Goal: Task Accomplishment & Management: Use online tool/utility

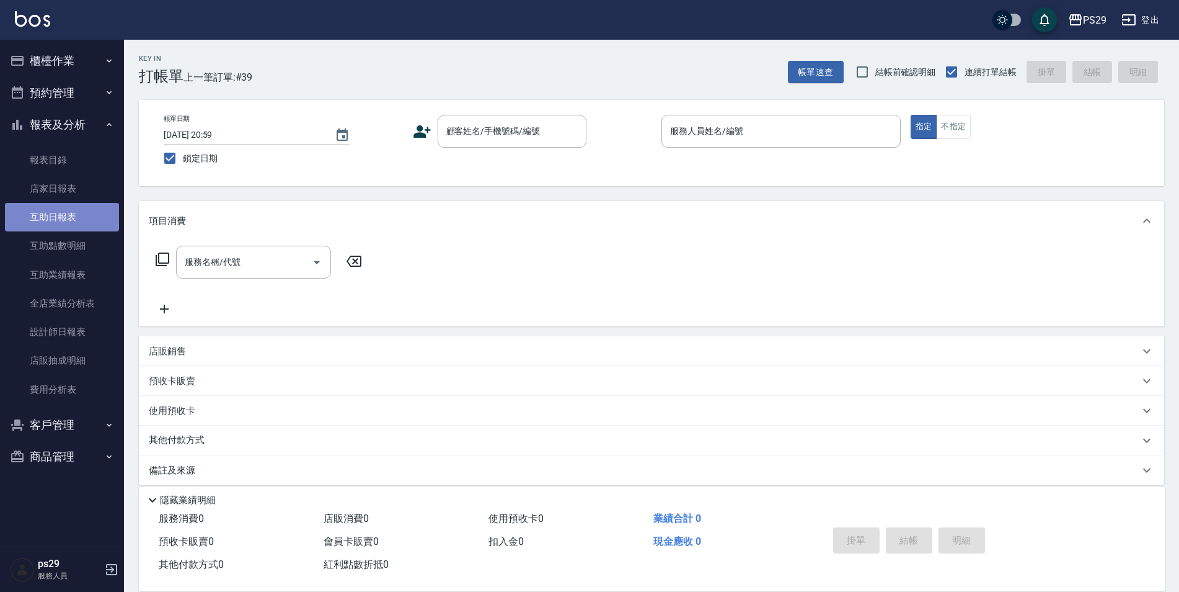
click at [52, 215] on link "互助日報表" at bounding box center [62, 217] width 114 height 29
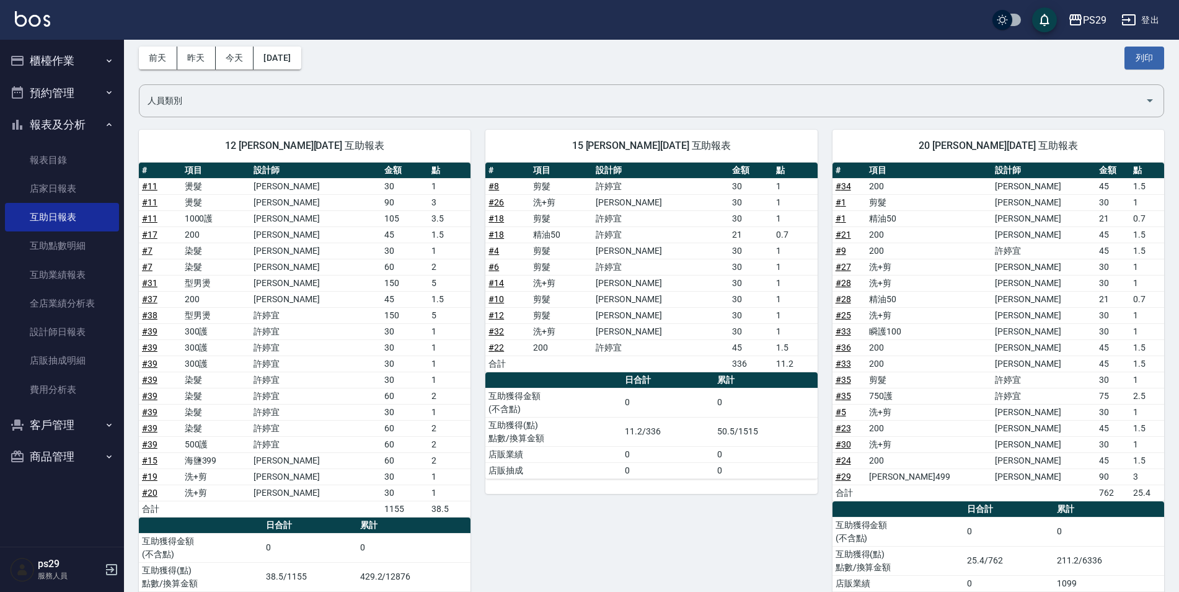
scroll to position [115, 0]
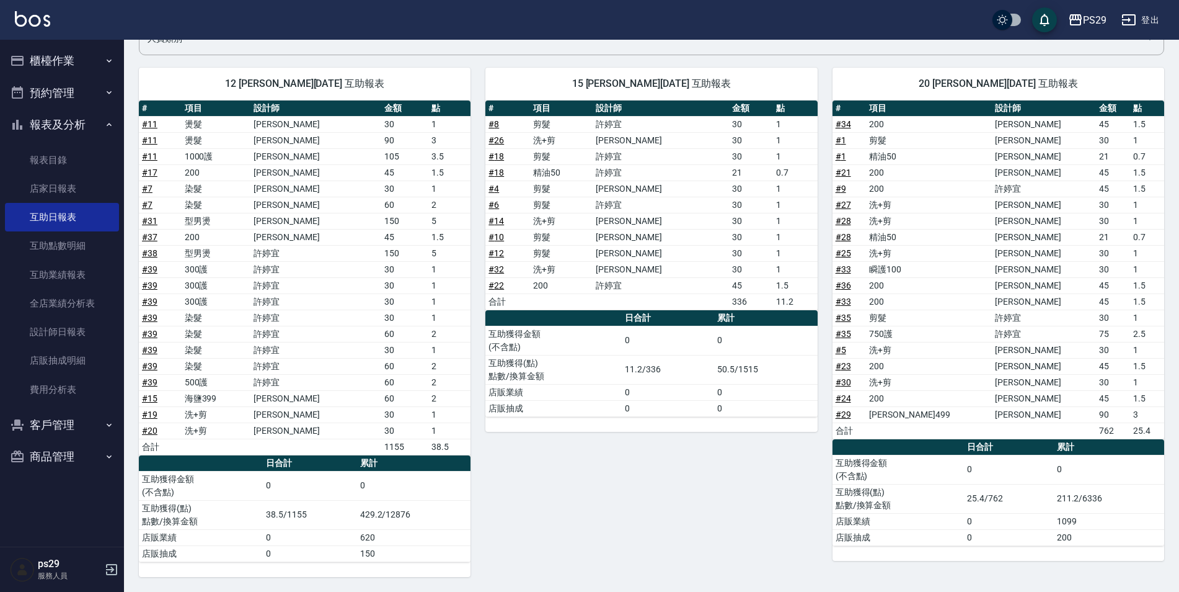
click at [27, 18] on img at bounding box center [32, 19] width 35 height 16
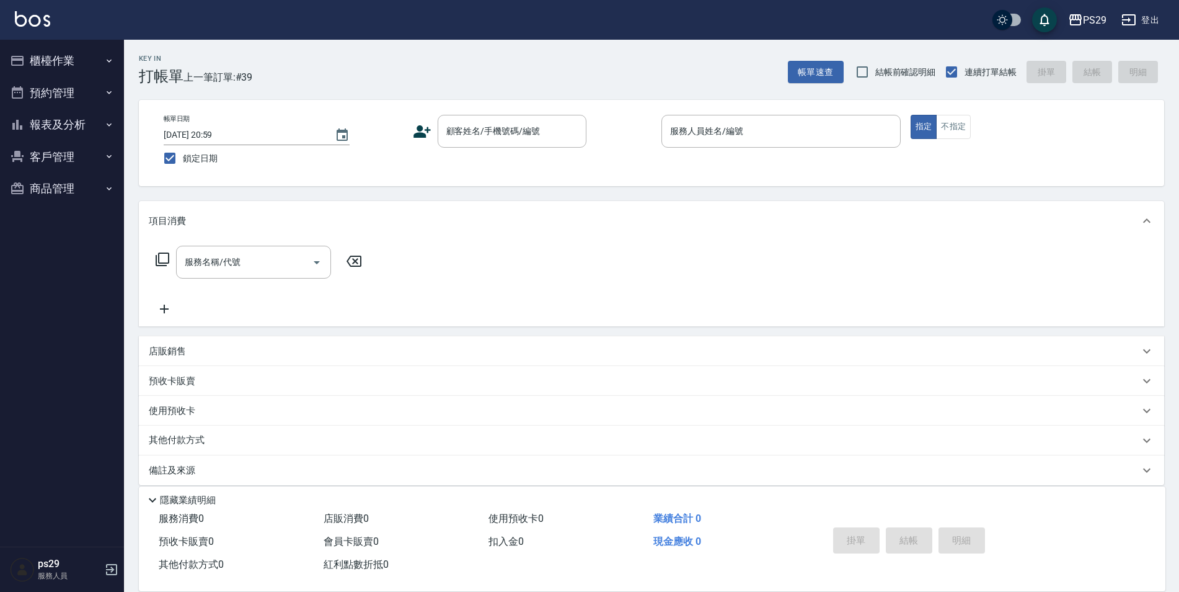
click at [23, 27] on link at bounding box center [32, 20] width 35 height 18
click at [40, 7] on div "PS29 登出" at bounding box center [589, 20] width 1179 height 40
click at [40, 11] on img at bounding box center [32, 19] width 35 height 16
click at [82, 80] on button "預約管理" at bounding box center [62, 93] width 114 height 32
click at [87, 75] on button "櫃檯作業" at bounding box center [62, 61] width 114 height 32
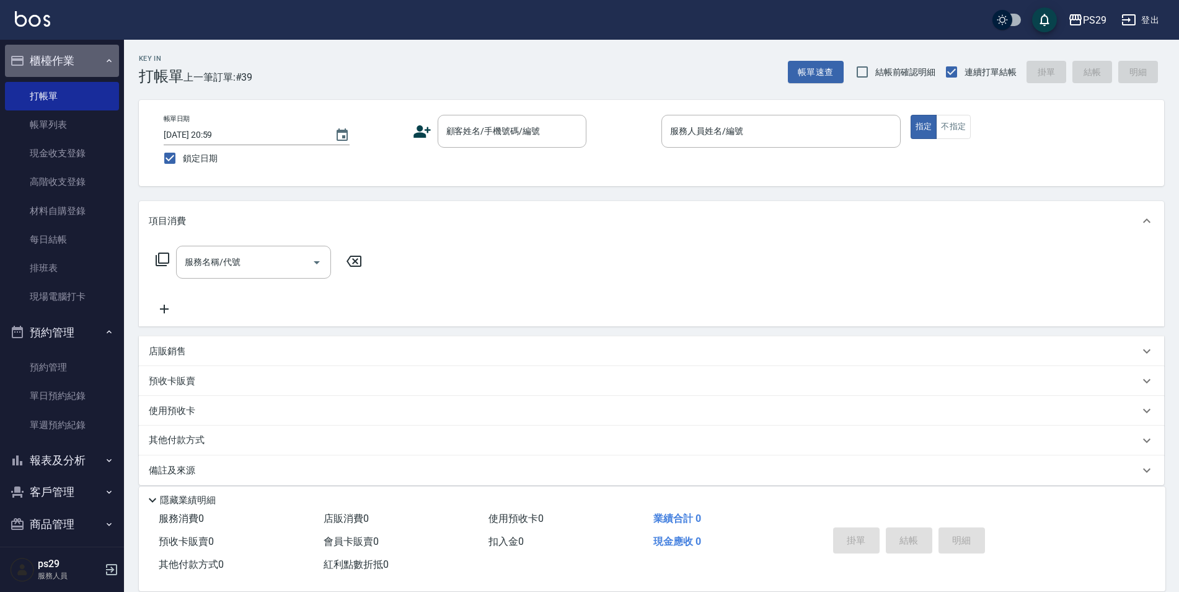
click at [89, 71] on button "櫃檯作業" at bounding box center [62, 61] width 114 height 32
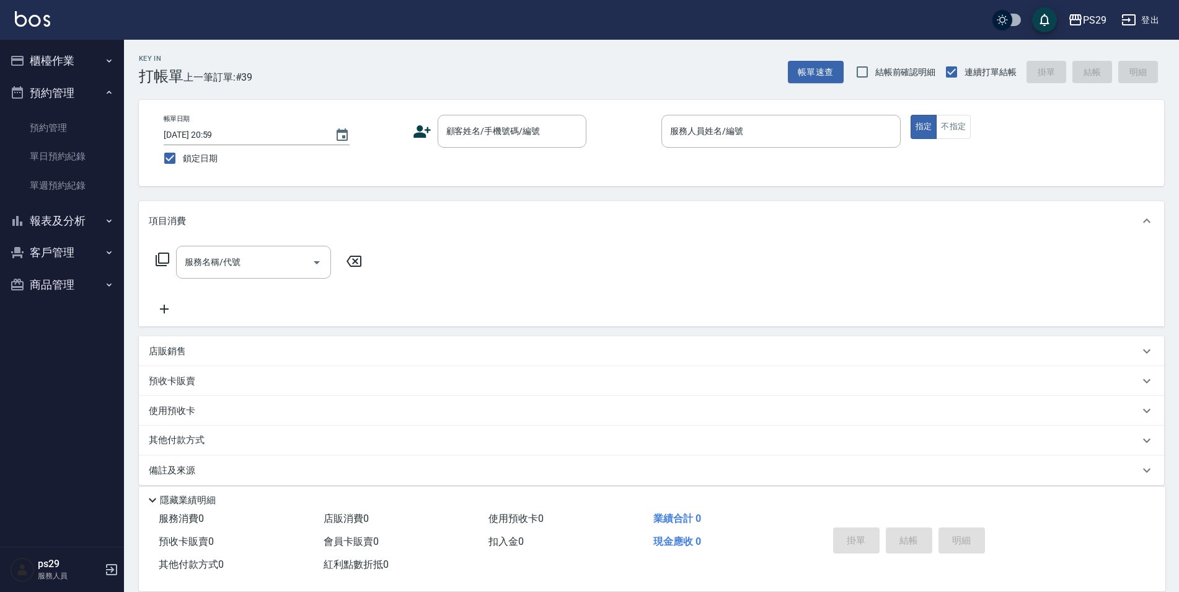
click at [98, 71] on button "櫃檯作業" at bounding box center [62, 61] width 114 height 32
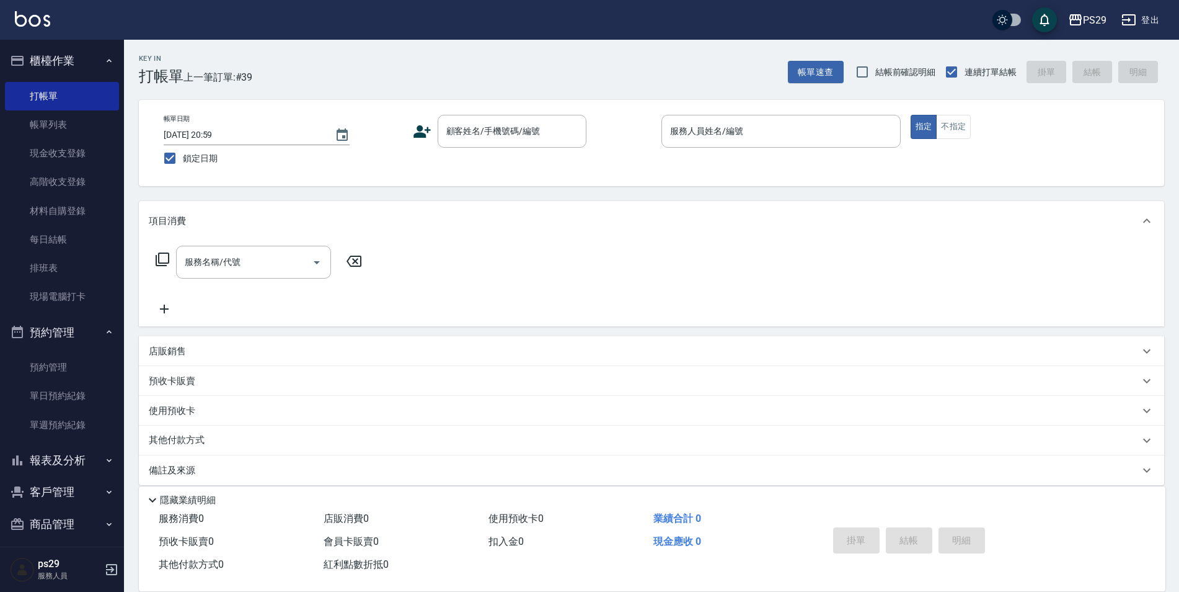
click at [98, 71] on button "櫃檯作業" at bounding box center [62, 61] width 114 height 32
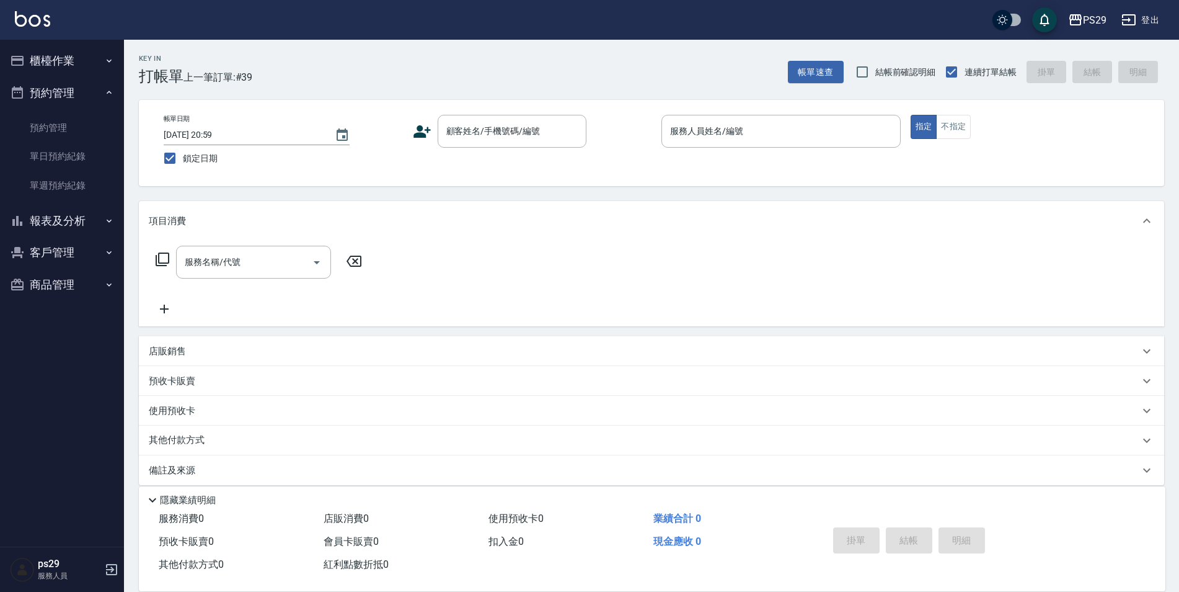
click at [89, 93] on button "預約管理" at bounding box center [62, 93] width 114 height 32
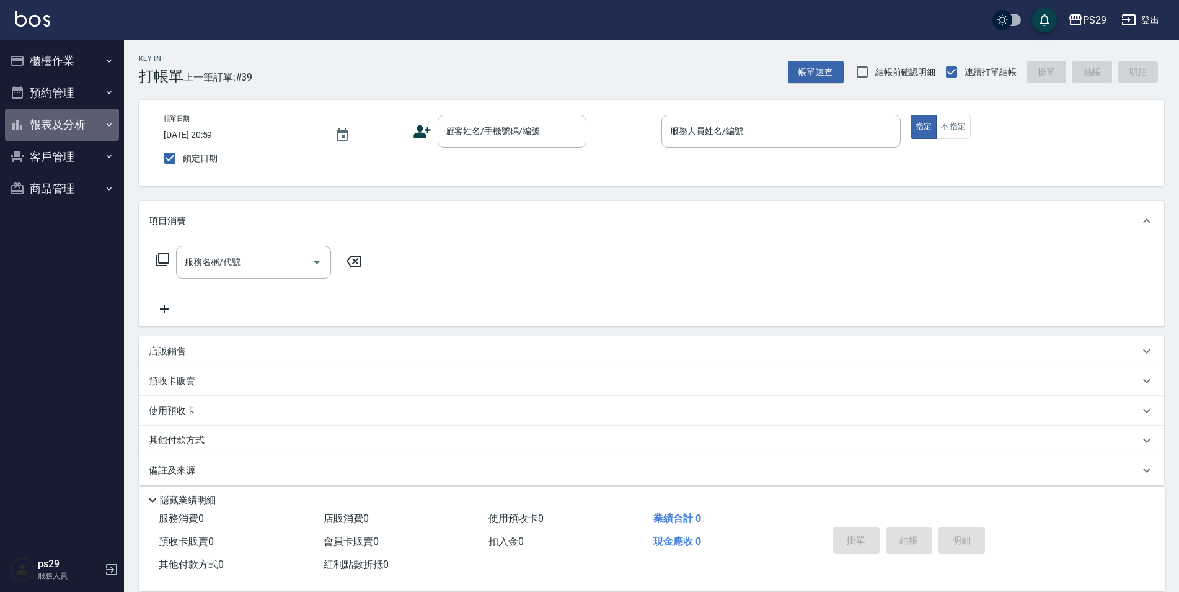
click at [87, 129] on button "報表及分析" at bounding box center [62, 125] width 114 height 32
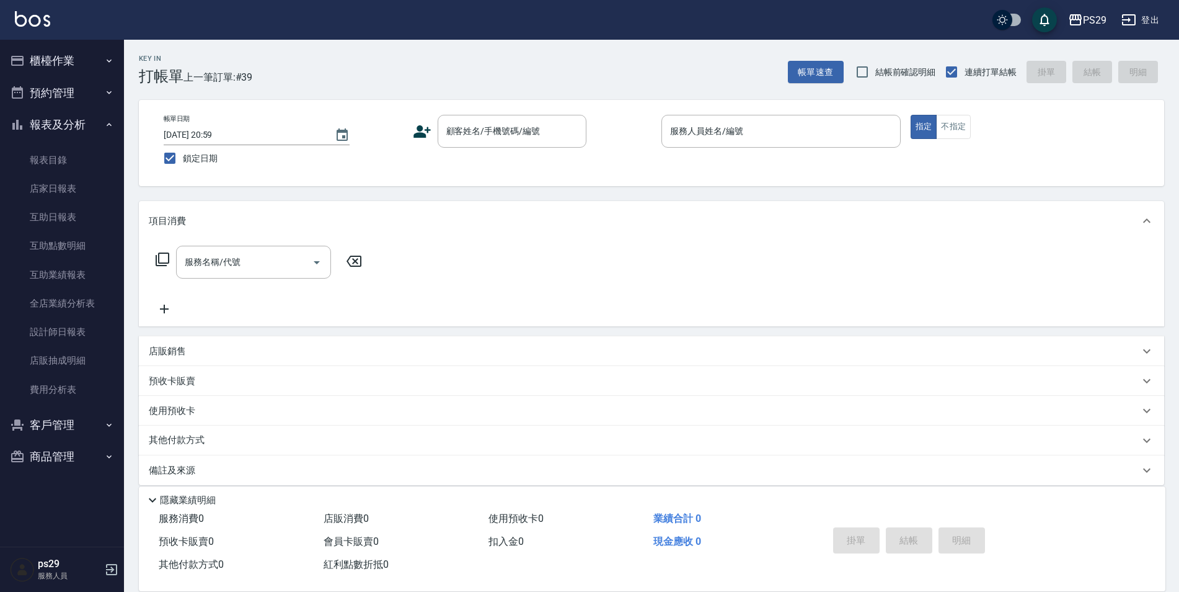
click at [79, 126] on button "報表及分析" at bounding box center [62, 125] width 114 height 32
click at [100, 71] on button "櫃檯作業" at bounding box center [62, 61] width 114 height 32
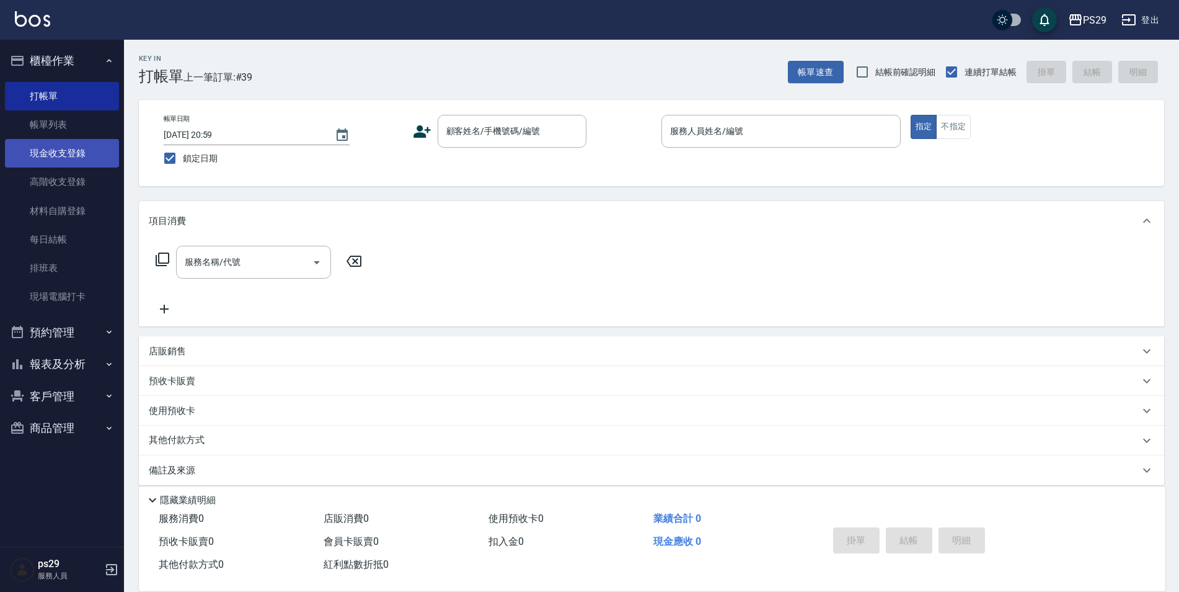
click at [69, 146] on link "現金收支登錄" at bounding box center [62, 153] width 114 height 29
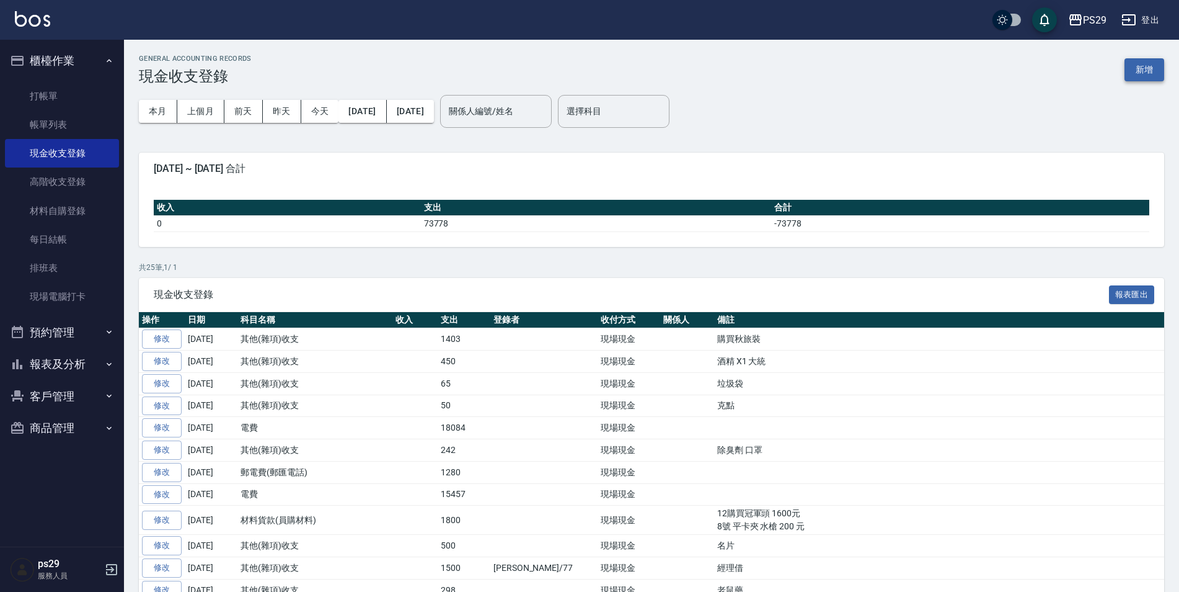
click at [1125, 68] on div "GENERAL ACCOUNTING RECORDS 現金收支登錄 新增" at bounding box center [652, 70] width 1026 height 30
click at [1151, 78] on button "新增" at bounding box center [1145, 69] width 40 height 23
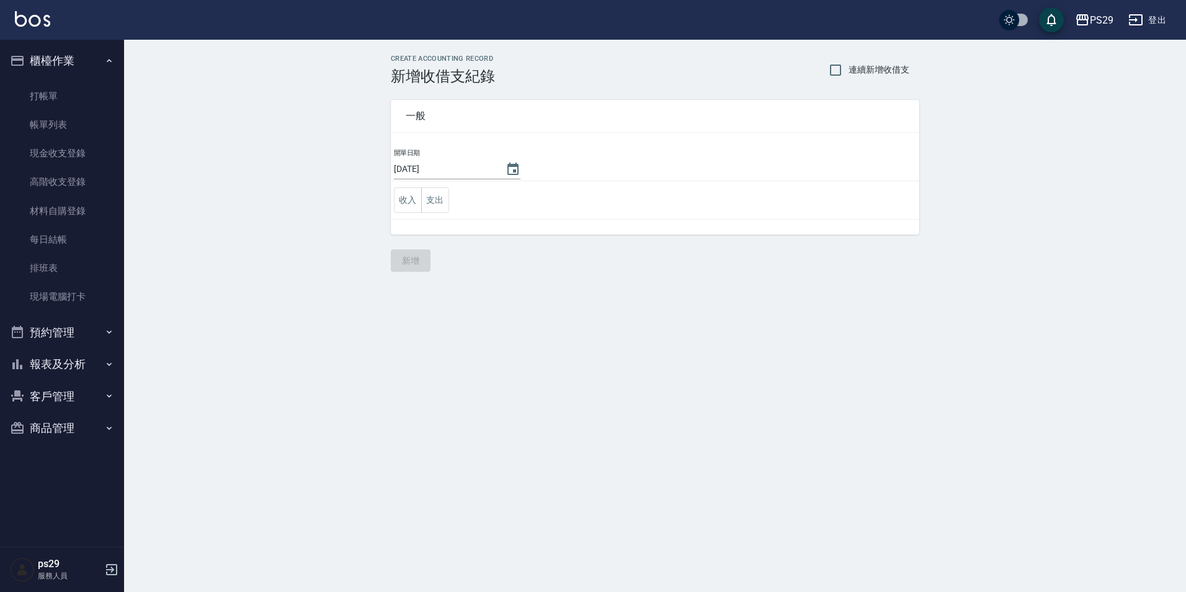
click at [391, 208] on td "收入 支出" at bounding box center [655, 200] width 528 height 38
click at [428, 198] on button "支出" at bounding box center [435, 199] width 28 height 25
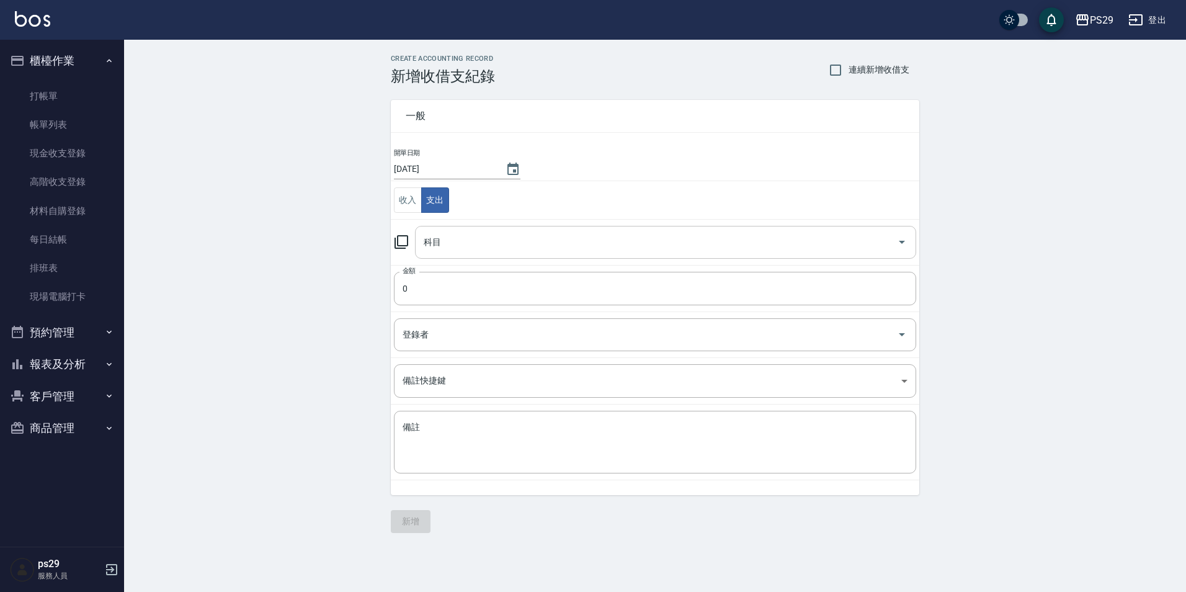
click at [437, 226] on div "科目" at bounding box center [665, 242] width 501 height 33
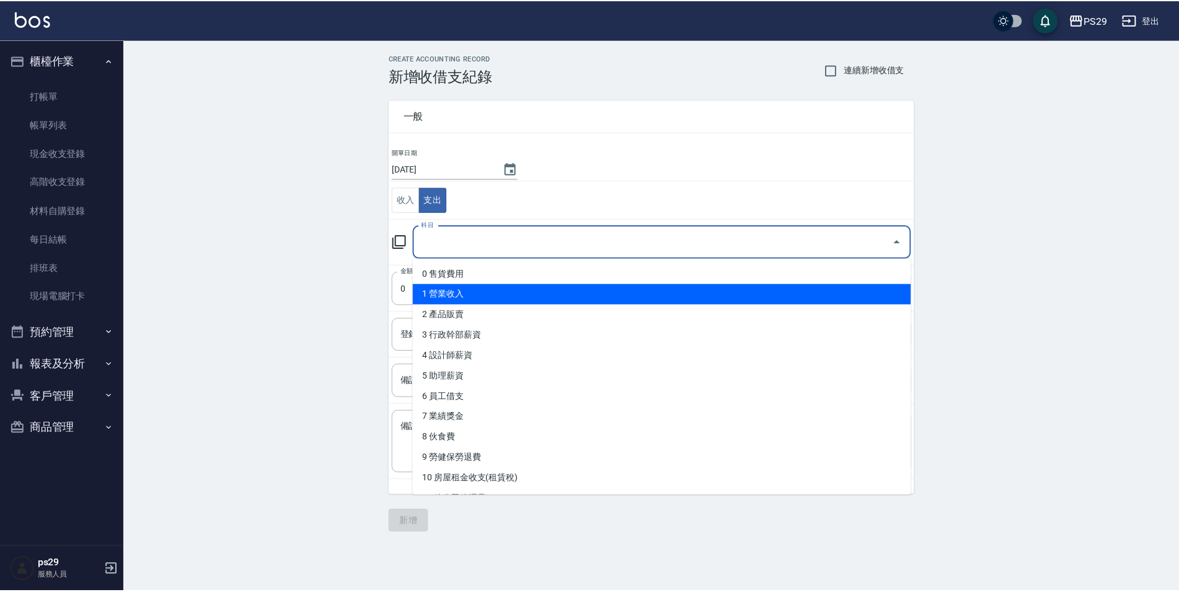
scroll to position [62, 0]
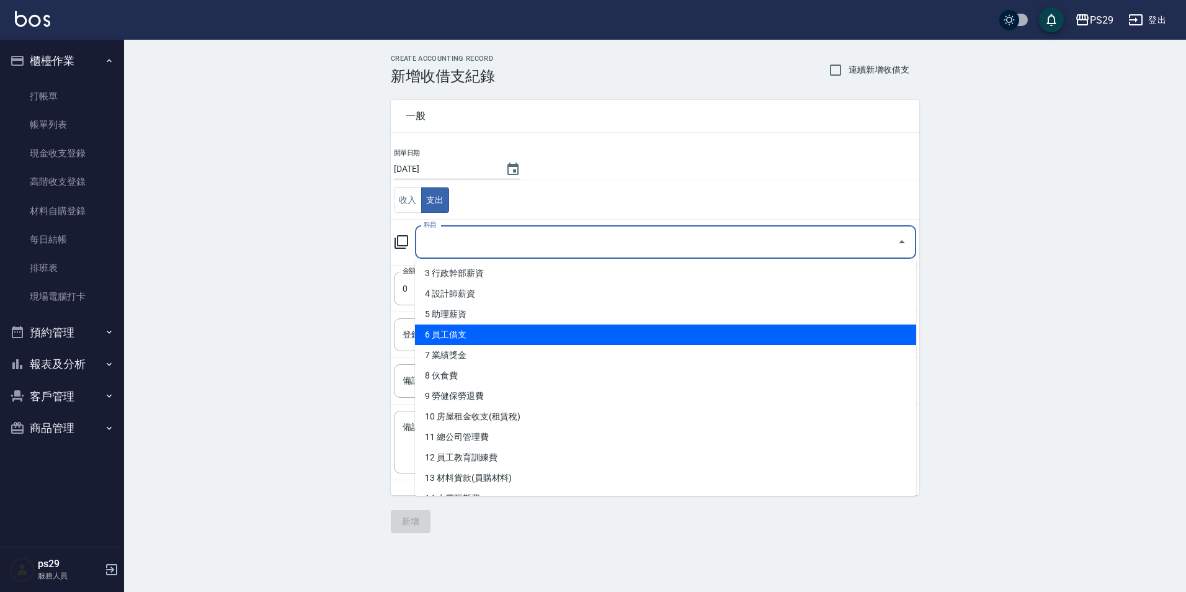
click at [479, 329] on li "6 員工借支" at bounding box center [665, 334] width 501 height 20
type input "6 員工借支"
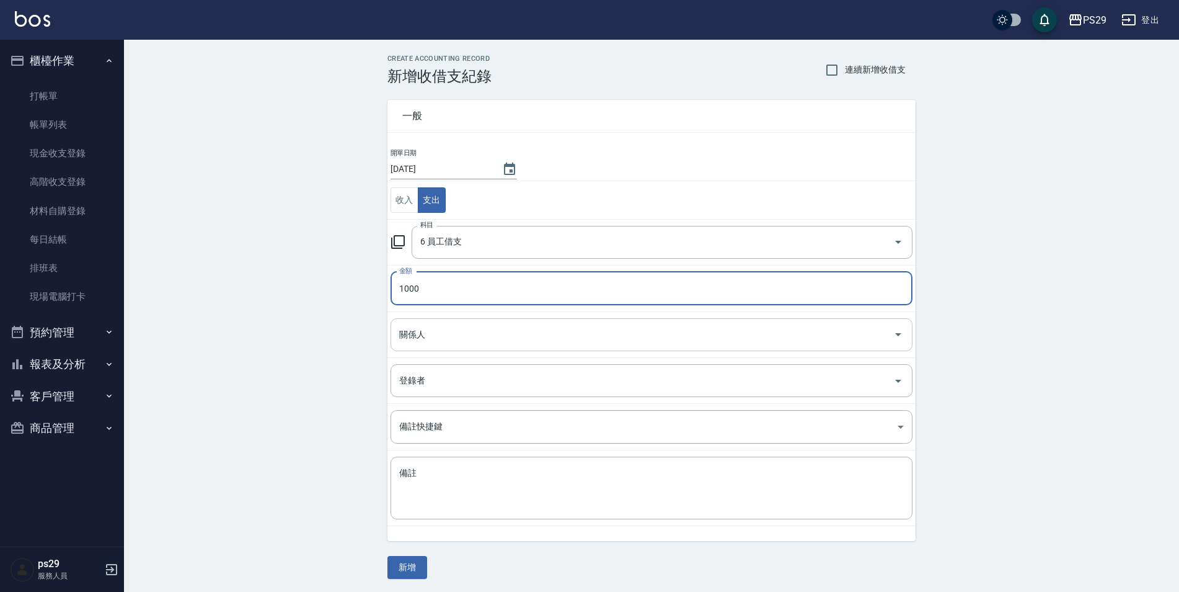
type input "1000"
click at [477, 324] on input "關係人" at bounding box center [642, 335] width 492 height 22
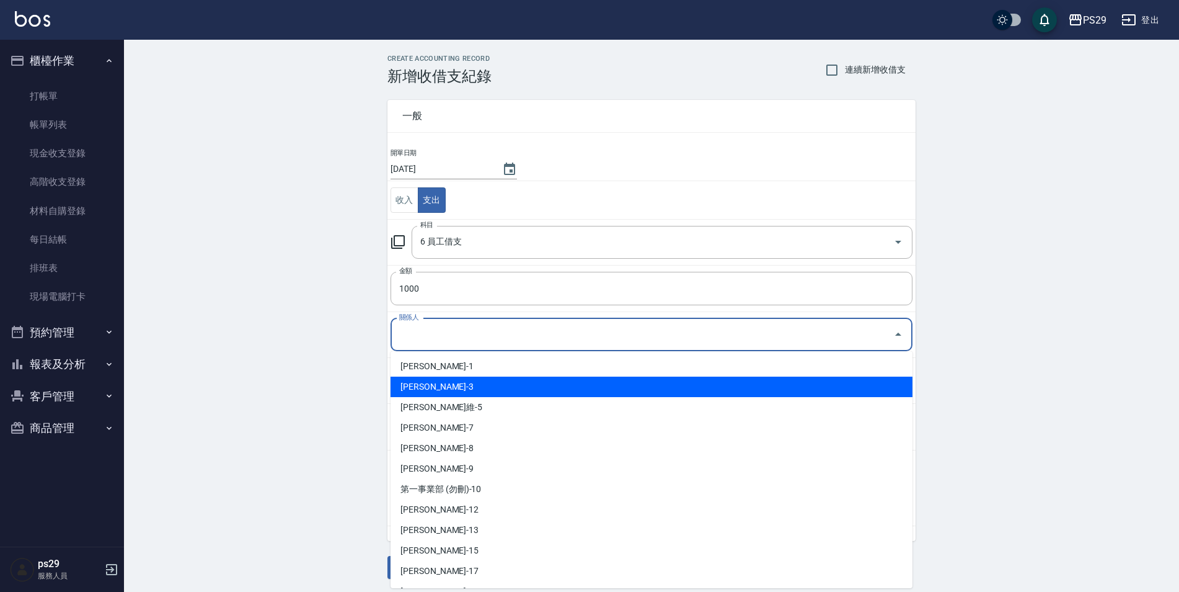
scroll to position [124, 0]
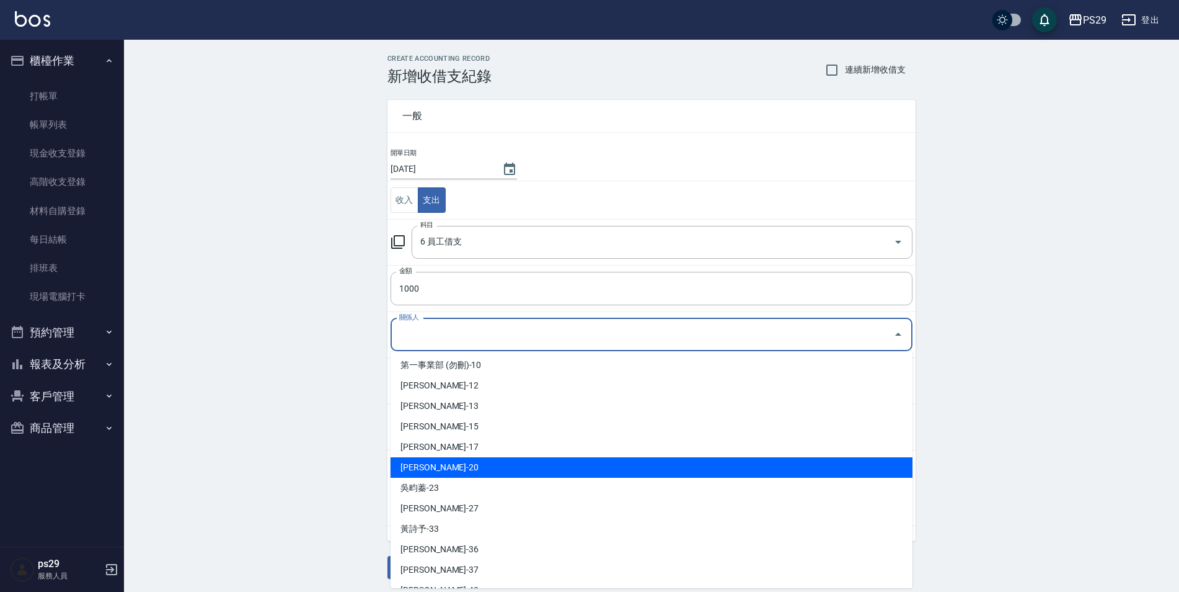
click at [453, 471] on li "[PERSON_NAME]-20" at bounding box center [652, 467] width 522 height 20
type input "[PERSON_NAME]-20"
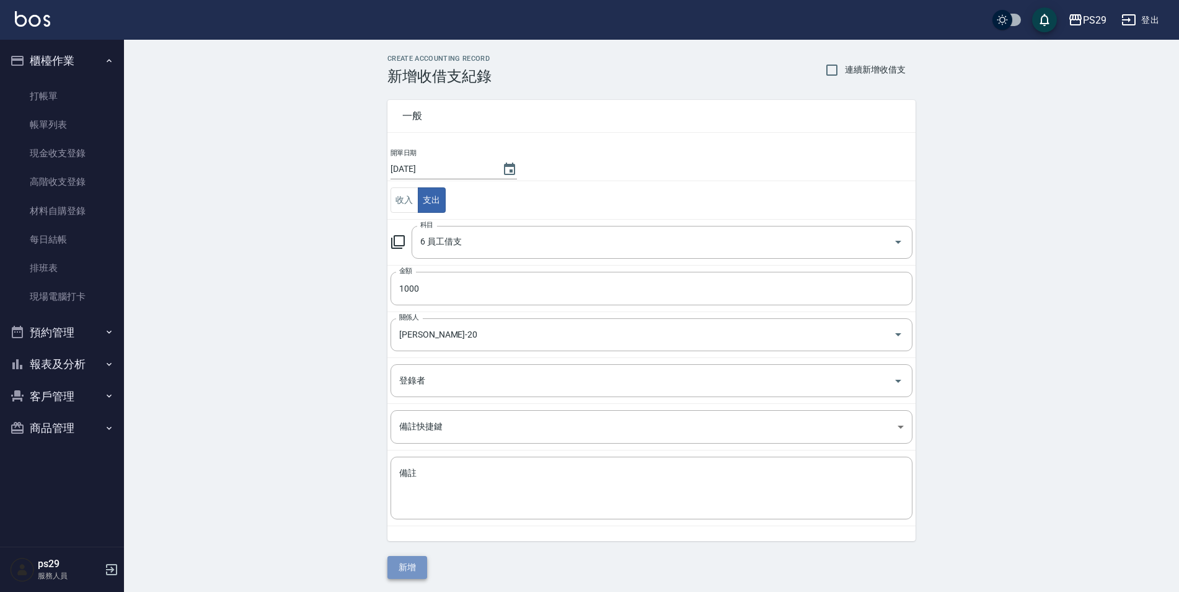
click at [401, 559] on button "新增" at bounding box center [408, 567] width 40 height 23
click at [401, 559] on div "一般 開單日期 [DATE] 收入 支出 科目 6 員工借支 科目 金額 1000 金額 關係人 [PERSON_NAME]-20 關係人 登錄者 登錄者 備…" at bounding box center [652, 332] width 528 height 494
